Goal: Check status: Check status

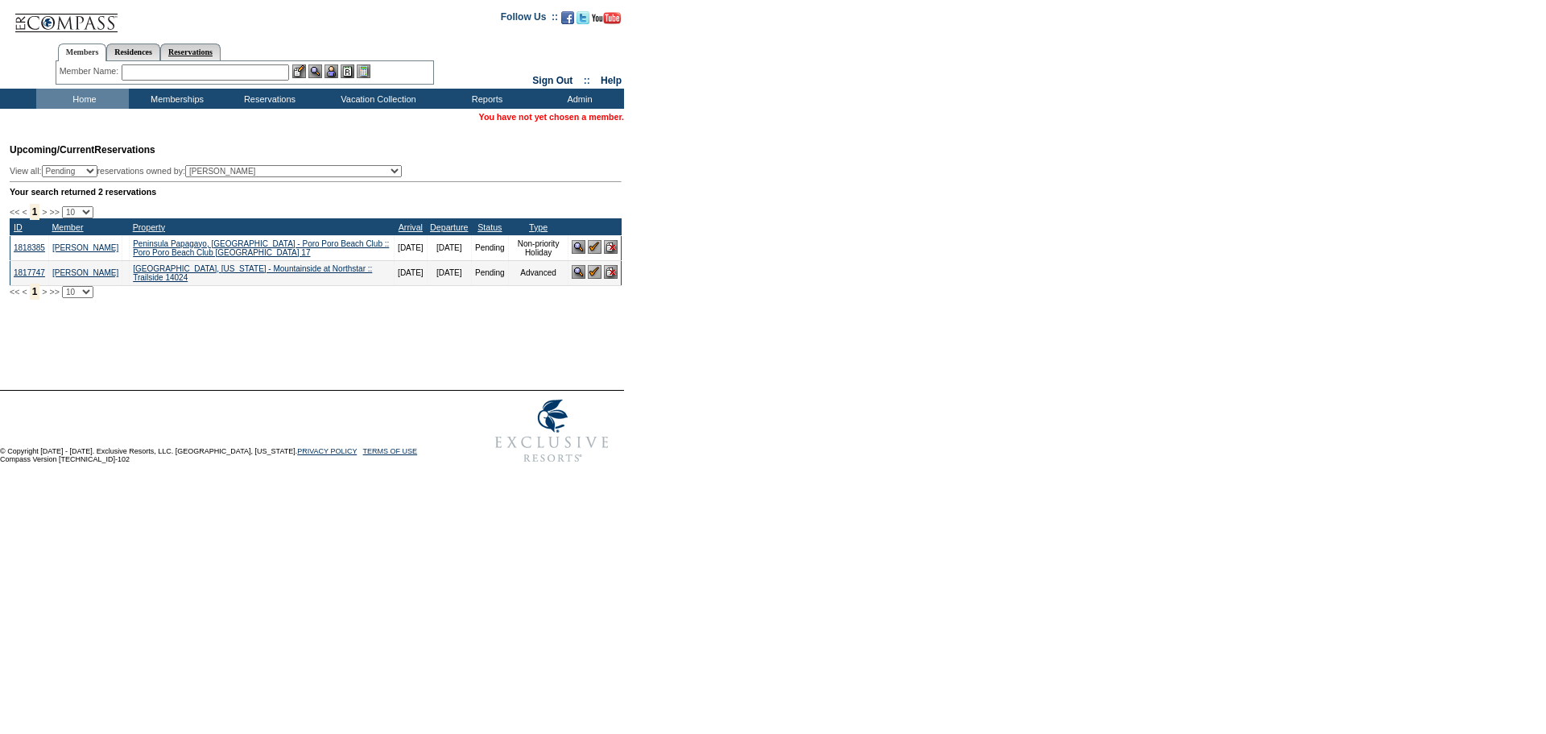
click at [210, 51] on link "Reservations" at bounding box center [190, 51] width 60 height 17
click at [144, 72] on input "text" at bounding box center [153, 72] width 71 height 16
paste input "1817749"
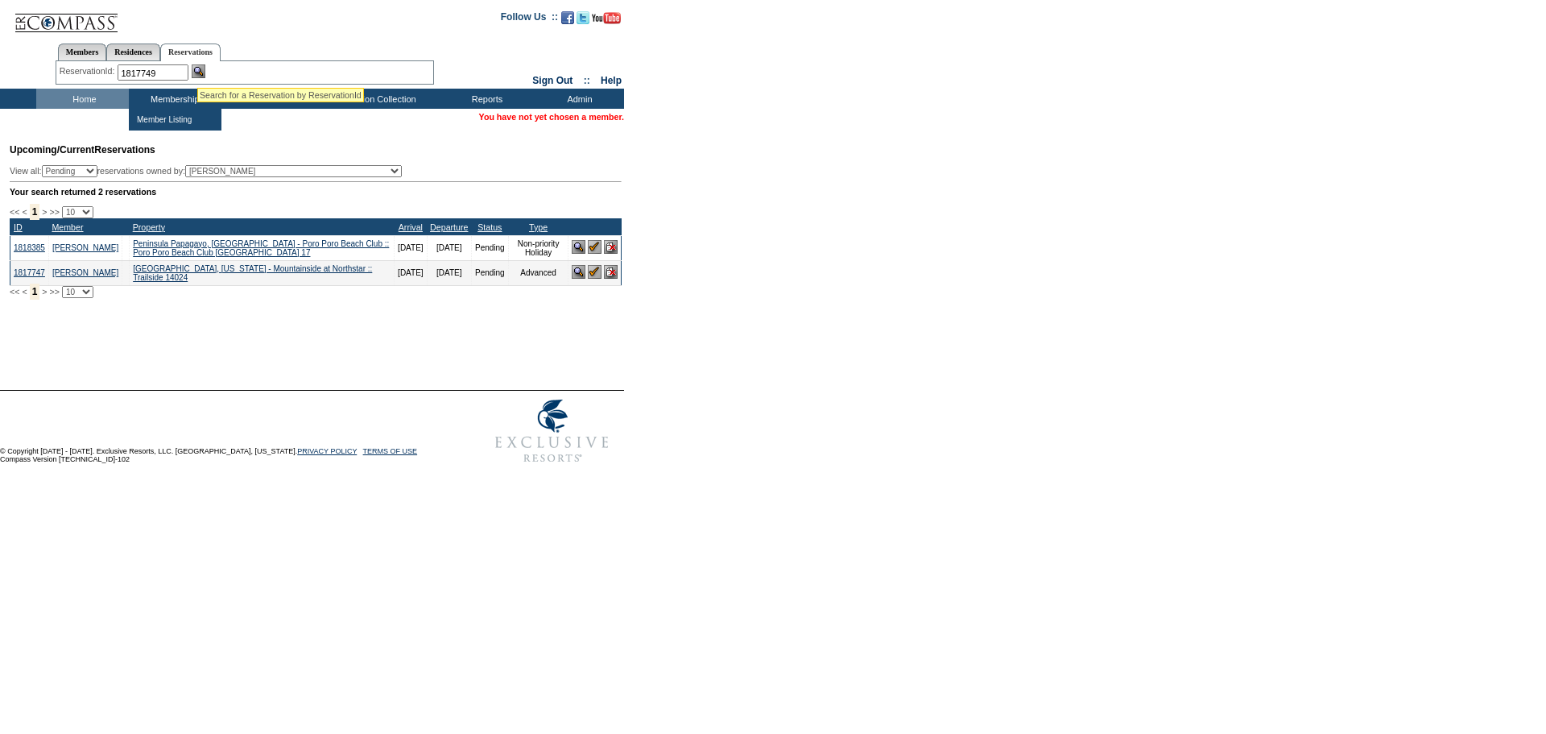
type input "1817749"
click at [197, 68] on img at bounding box center [199, 71] width 14 height 14
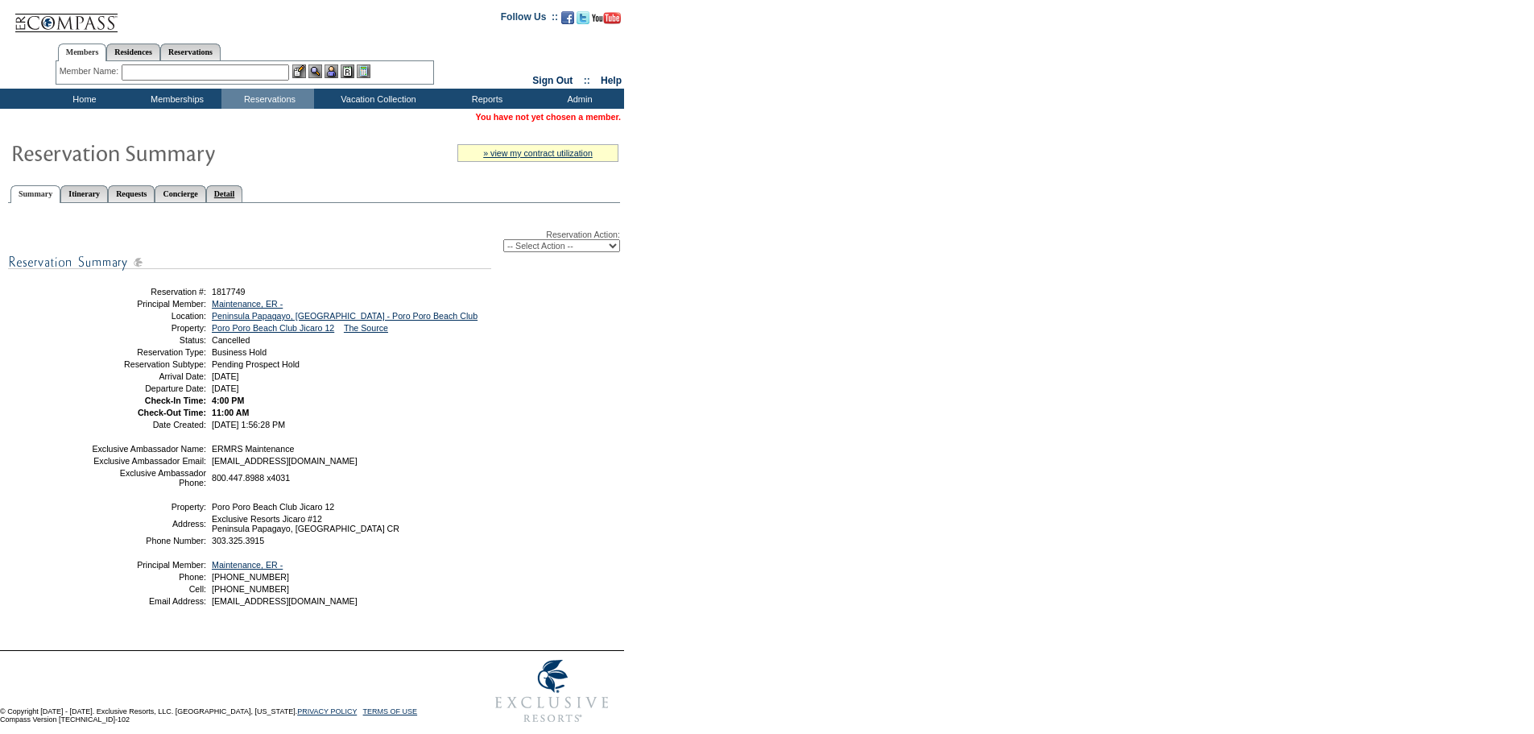
click at [243, 194] on link "Detail" at bounding box center [224, 193] width 37 height 17
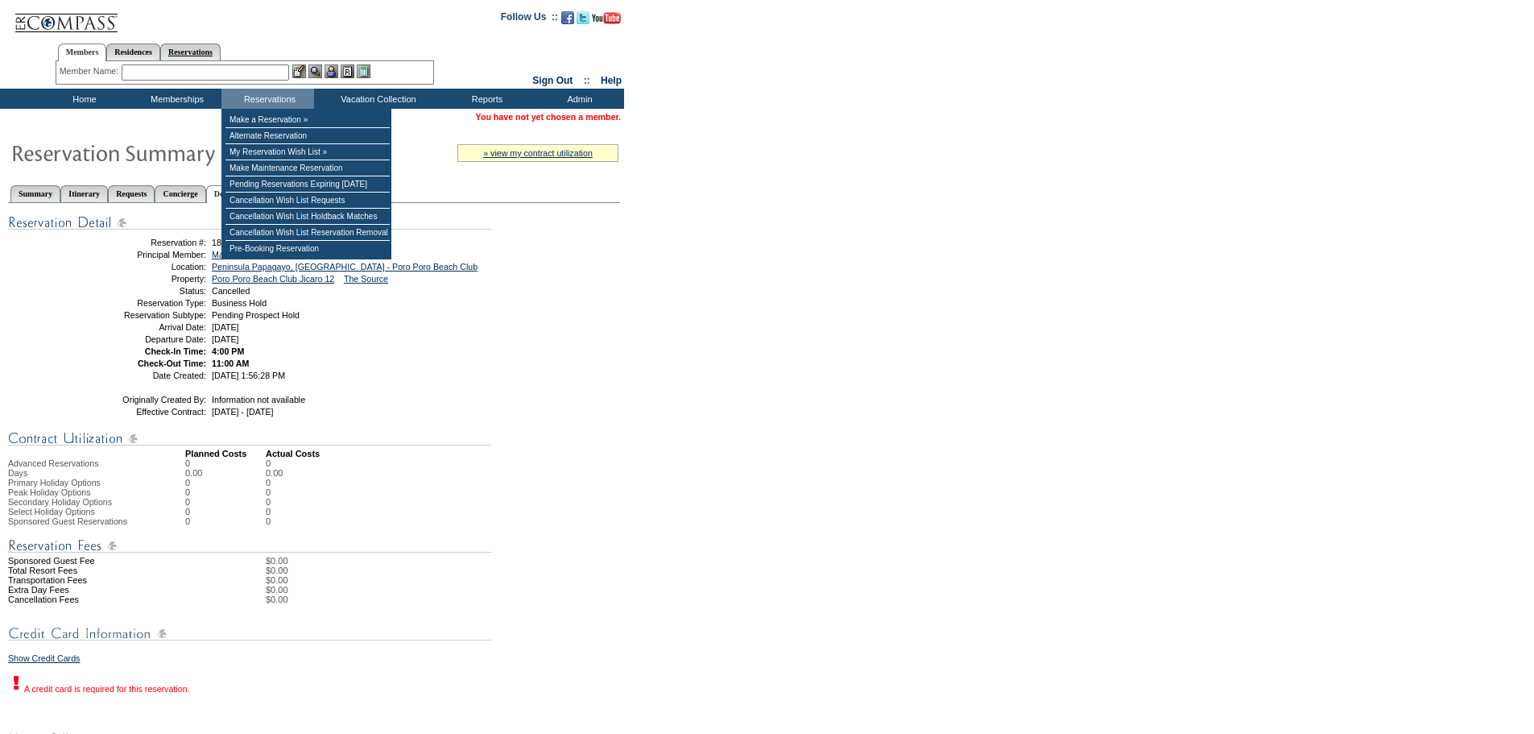
drag, startPoint x: 215, startPoint y: 56, endPoint x: 205, endPoint y: 58, distance: 9.8
click at [214, 56] on link "Reservations" at bounding box center [190, 51] width 60 height 17
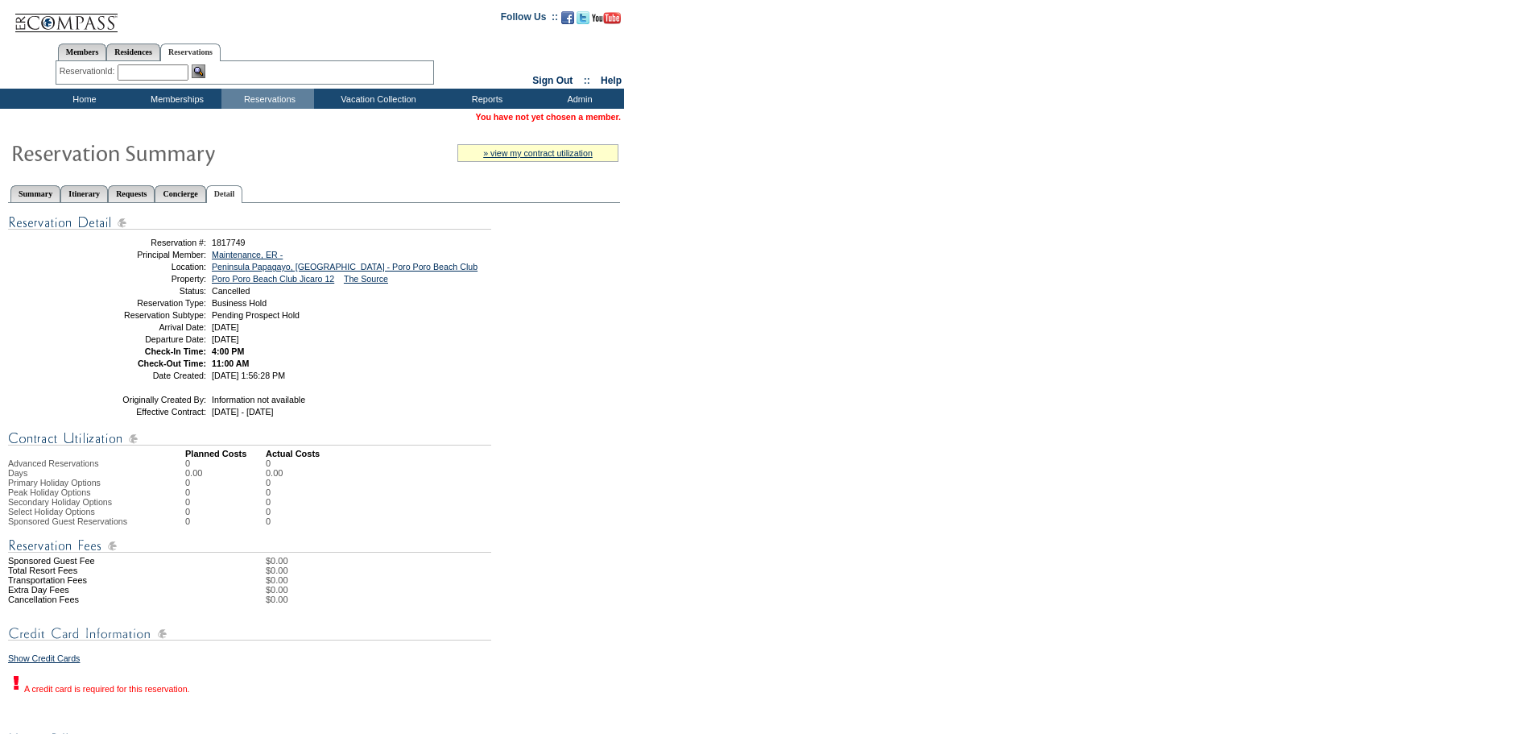
click at [134, 75] on input "text" at bounding box center [153, 72] width 71 height 16
paste input "1817750"
type input "1817750"
click at [203, 70] on img at bounding box center [199, 71] width 14 height 14
